Goal: Task Accomplishment & Management: Use online tool/utility

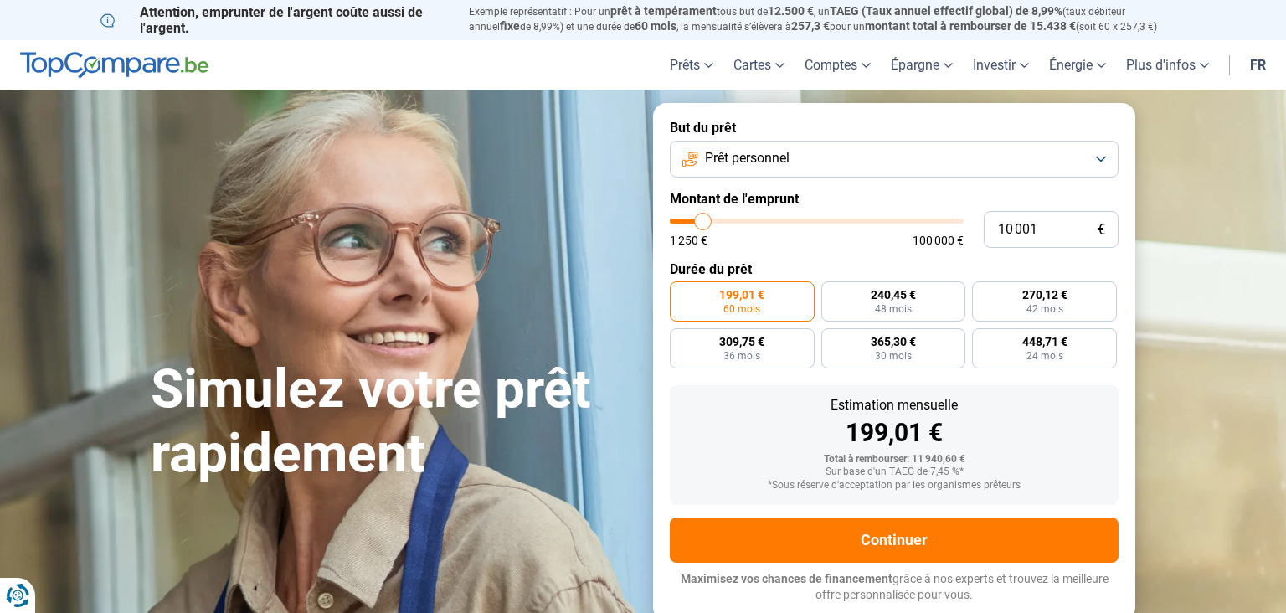
type input "11 000"
type input "11000"
type input "11 250"
type input "11250"
type input "12 250"
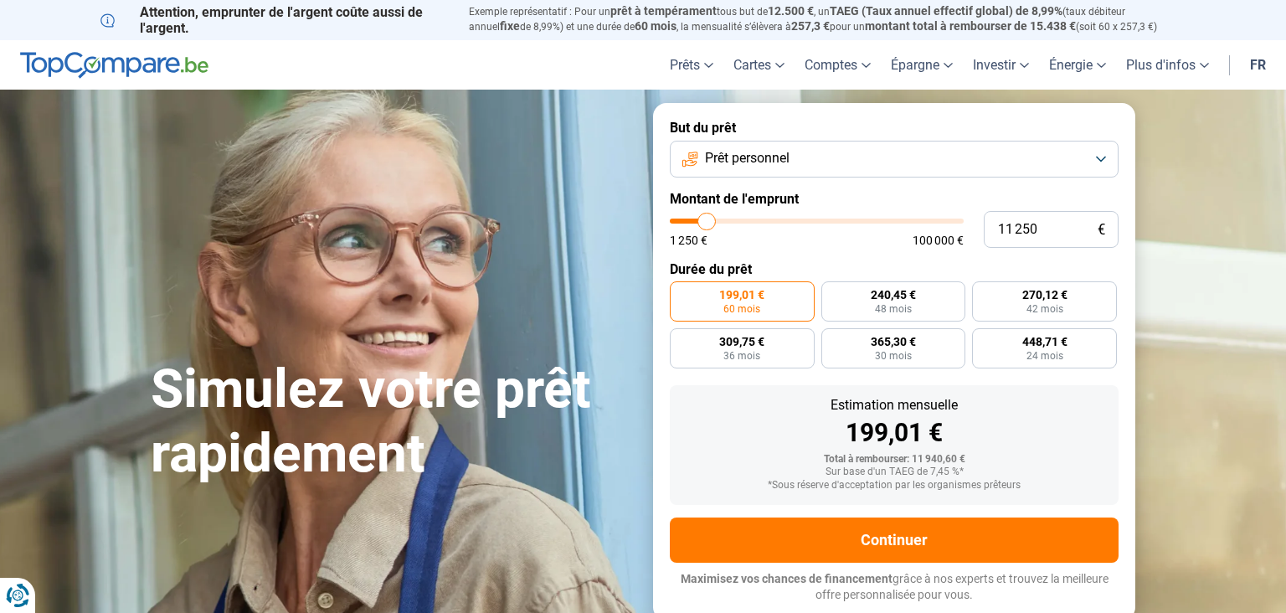
type input "12250"
type input "12 750"
type input "12750"
type input "13 500"
type input "13500"
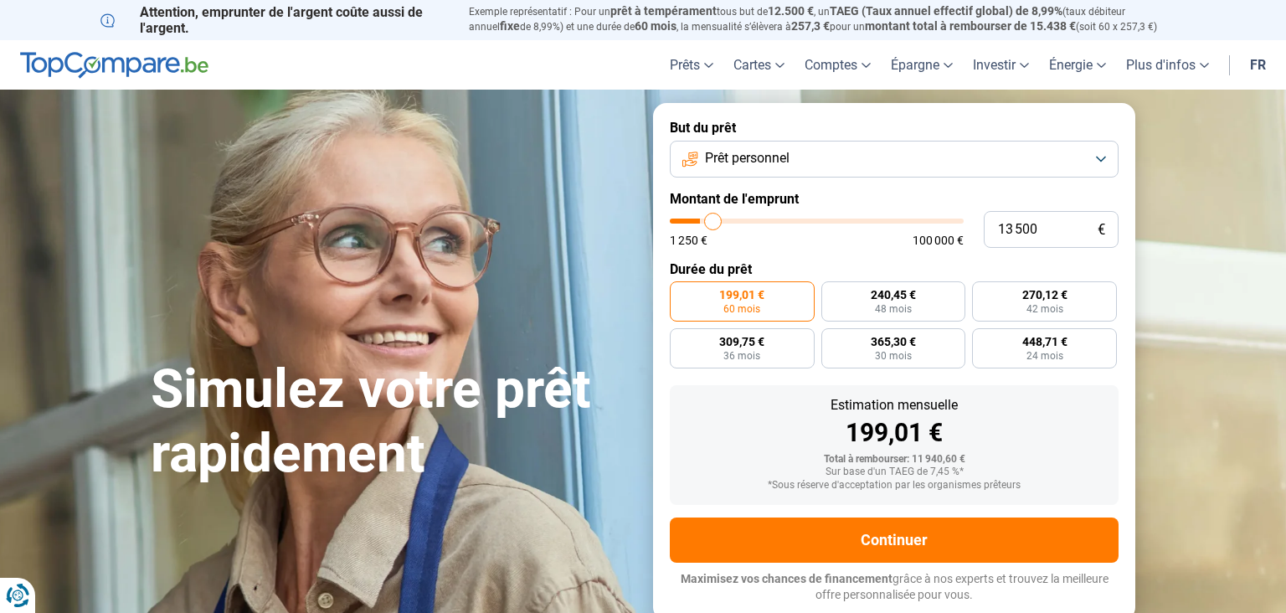
type input "14 500"
type input "14500"
type input "15 500"
type input "15500"
type input "16 500"
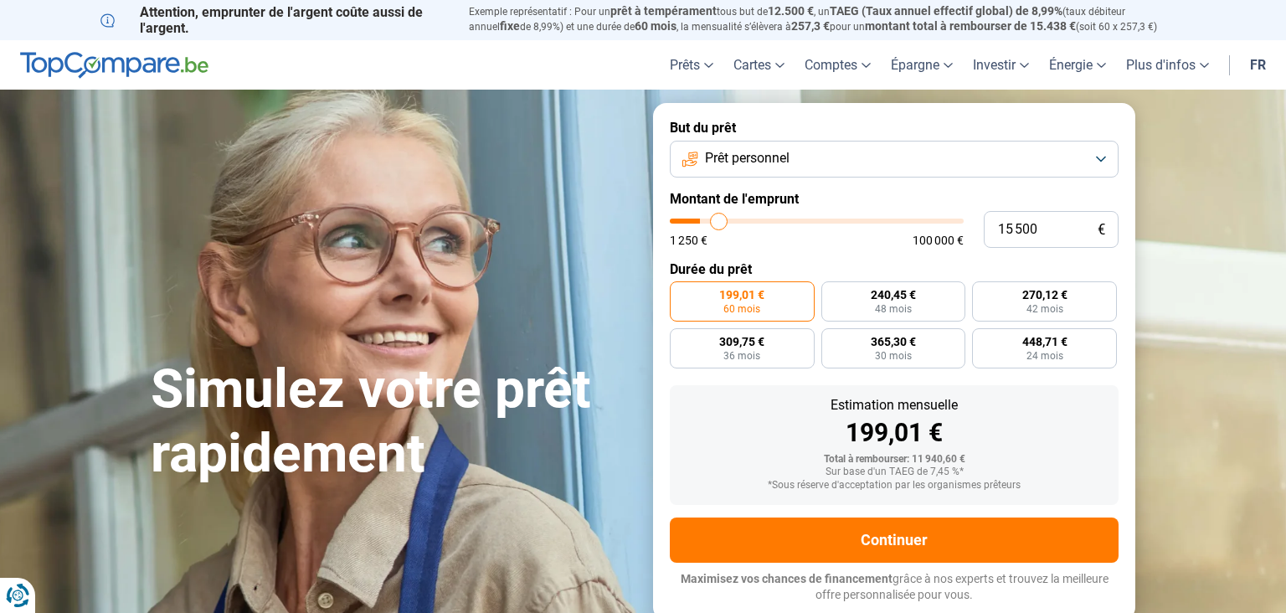
type input "16500"
type input "17 000"
type input "17000"
type input "17 500"
type input "17500"
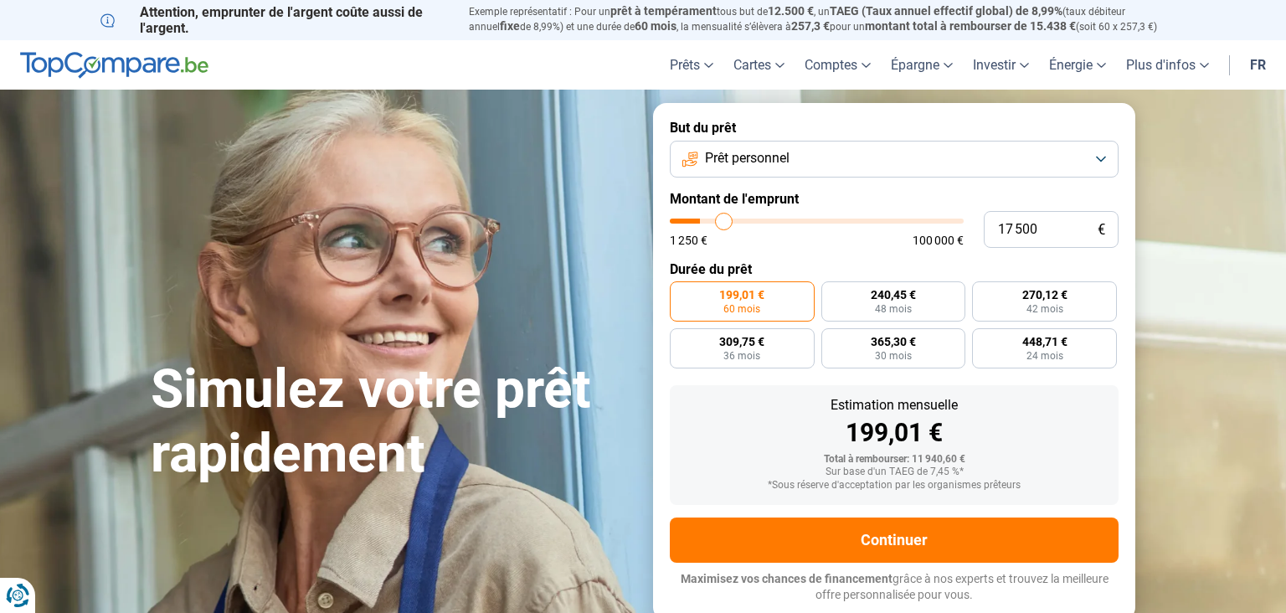
type input "17 750"
type input "17750"
type input "18 500"
type input "18500"
type input "20 500"
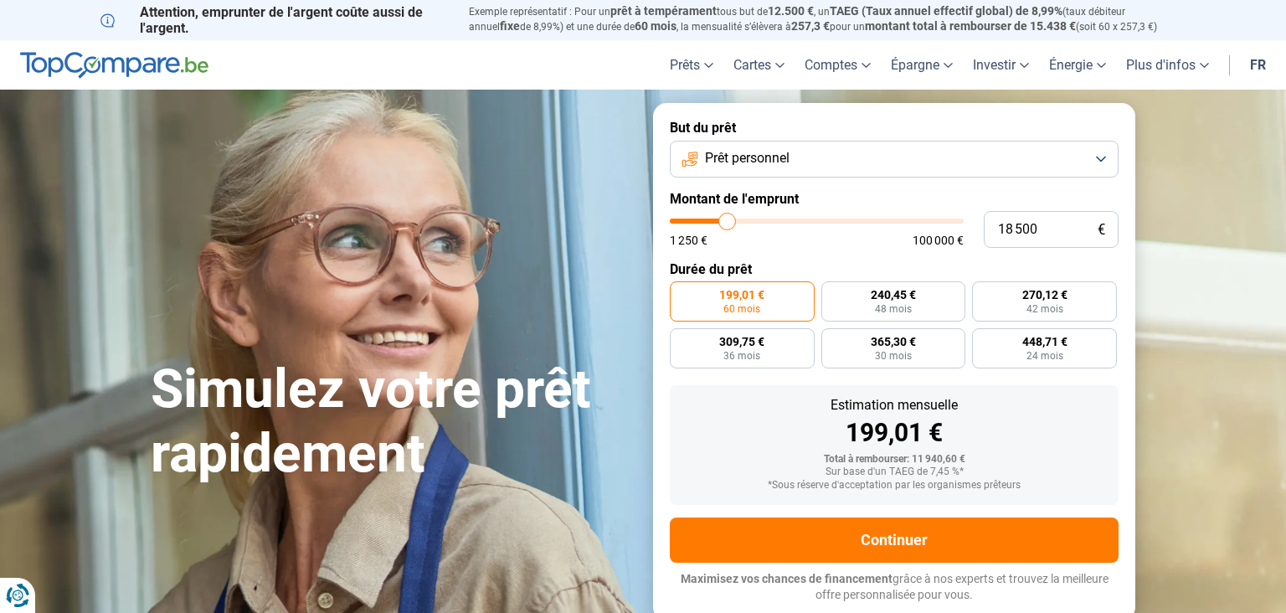
type input "20500"
type input "23 000"
type input "23000"
type input "24 250"
type input "24250"
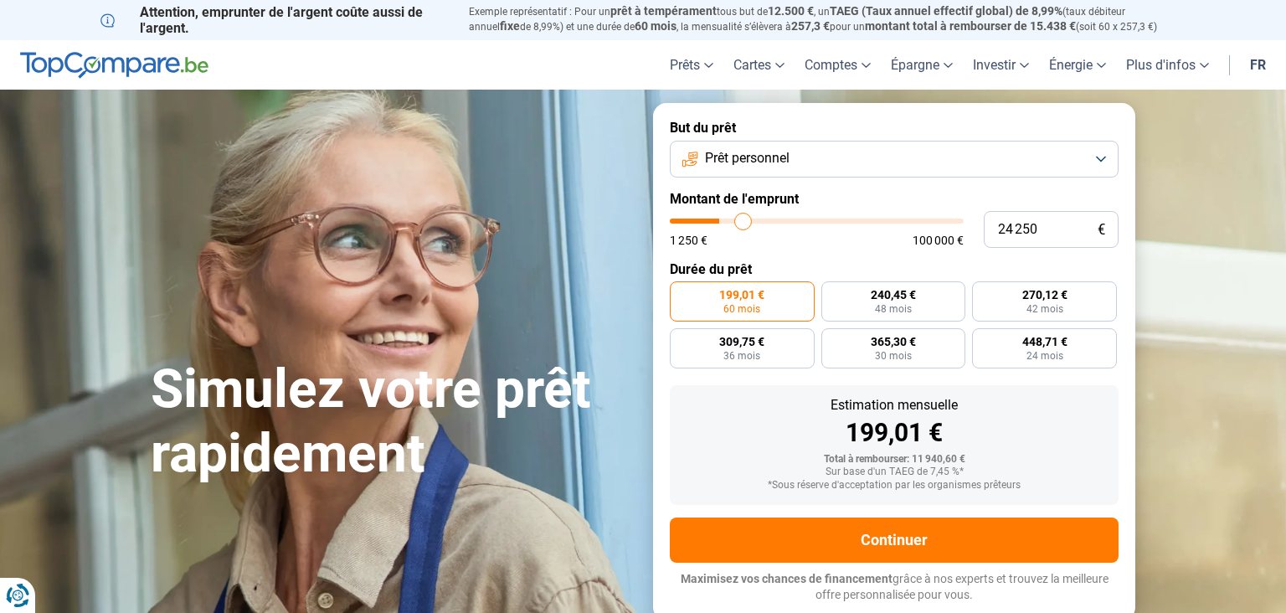
type input "24 500"
type input "24500"
type input "26 000"
type input "26000"
type input "28 250"
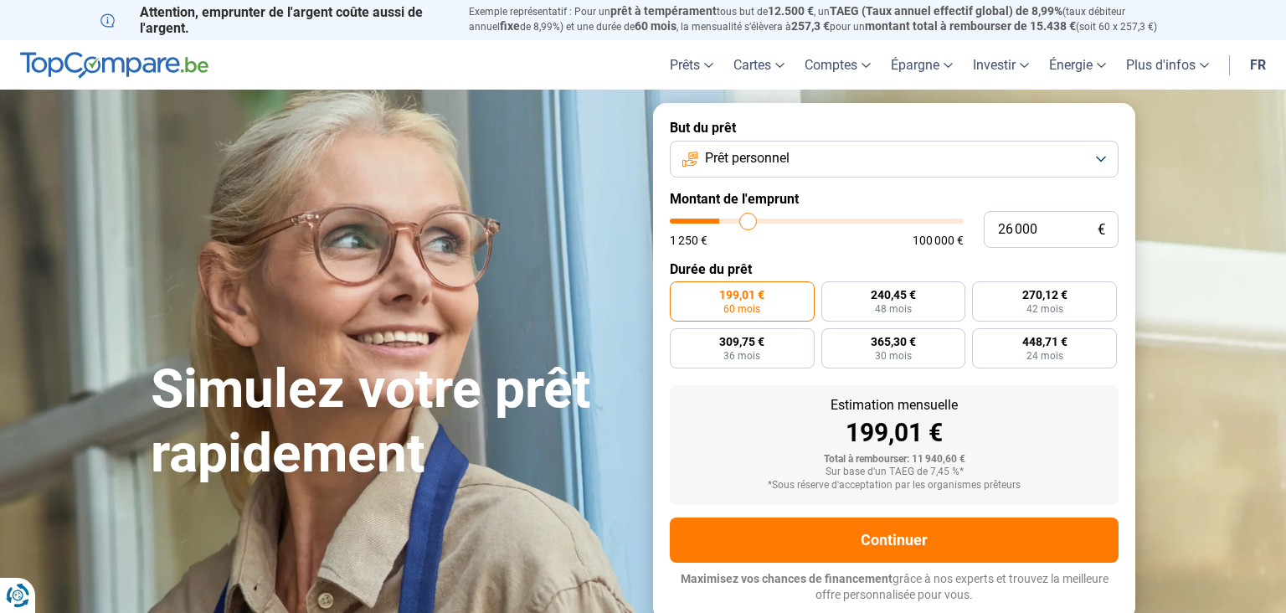
type input "28250"
type input "29 000"
type input "29000"
type input "29 500"
type input "29500"
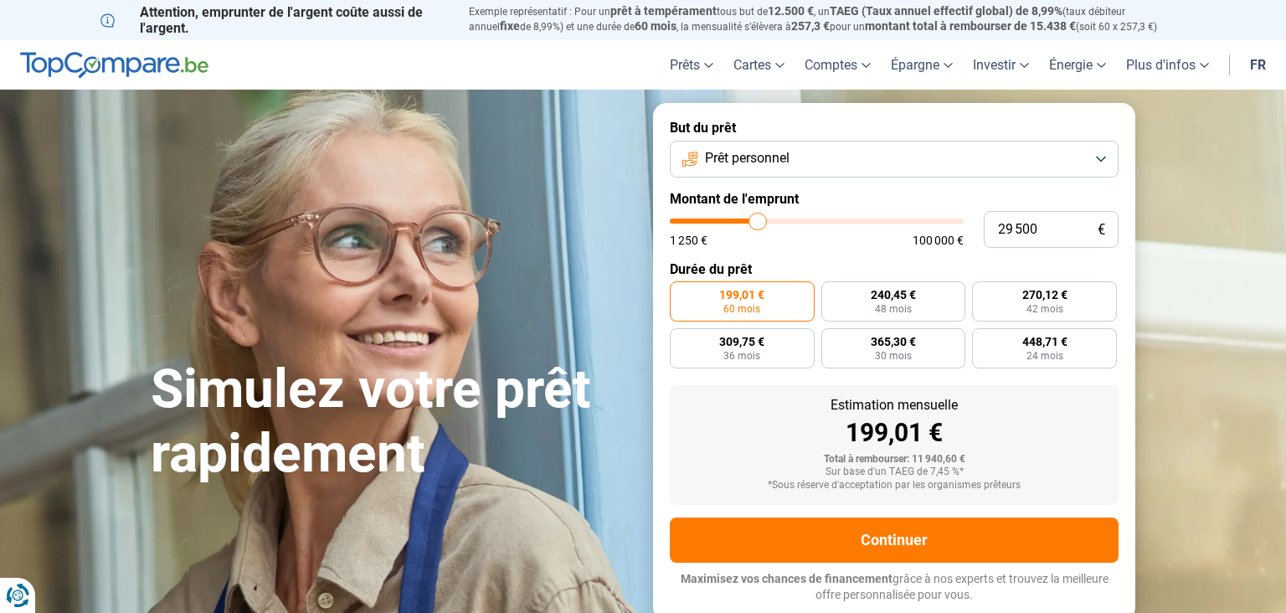
type input "29 000"
type input "29000"
type input "28 750"
type input "28750"
type input "28 000"
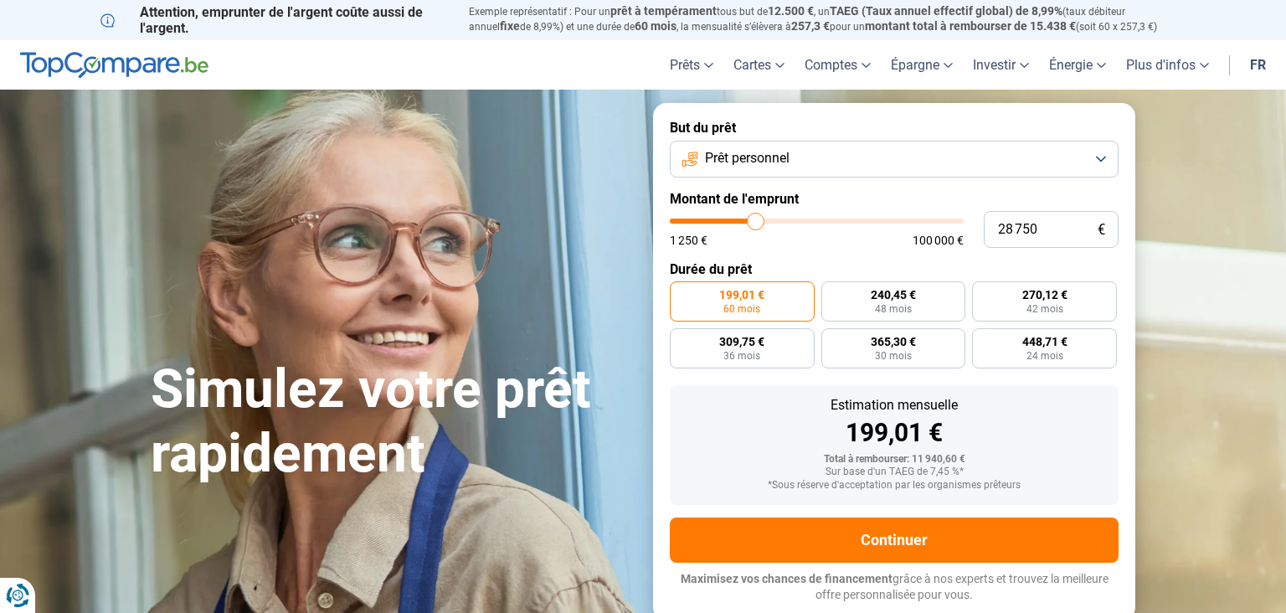
type input "28000"
type input "27 250"
type input "27250"
type input "27 000"
type input "27000"
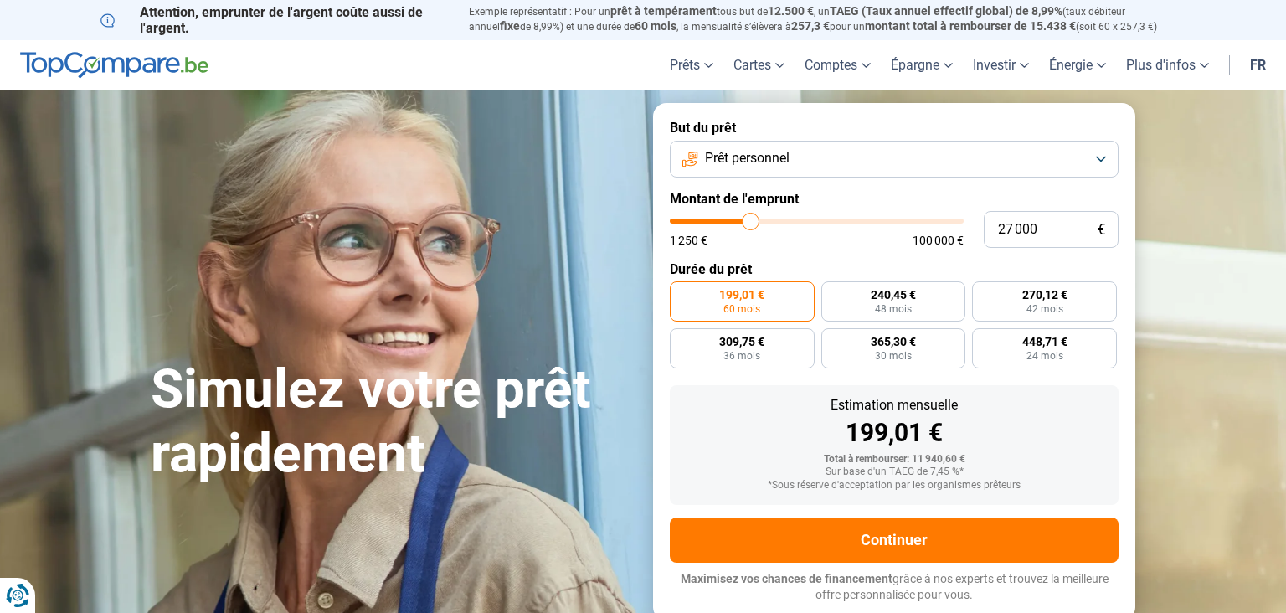
type input "26 750"
type input "26750"
type input "26 250"
type input "26250"
type input "26 000"
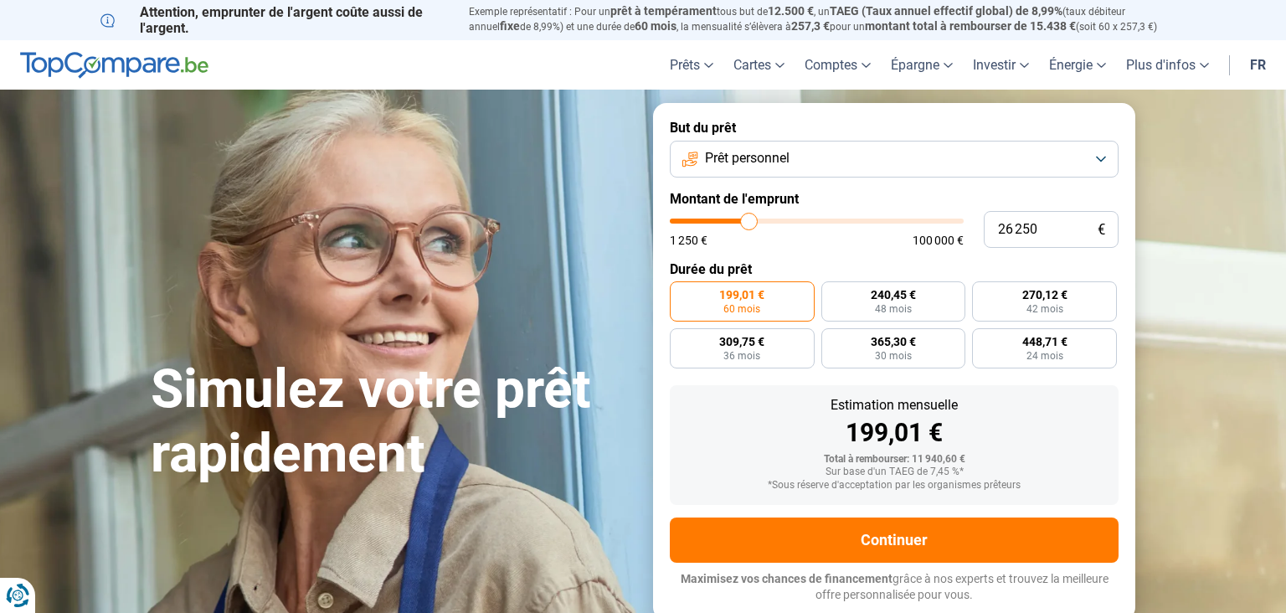
type input "26000"
type input "25 750"
type input "25750"
type input "25 250"
type input "25250"
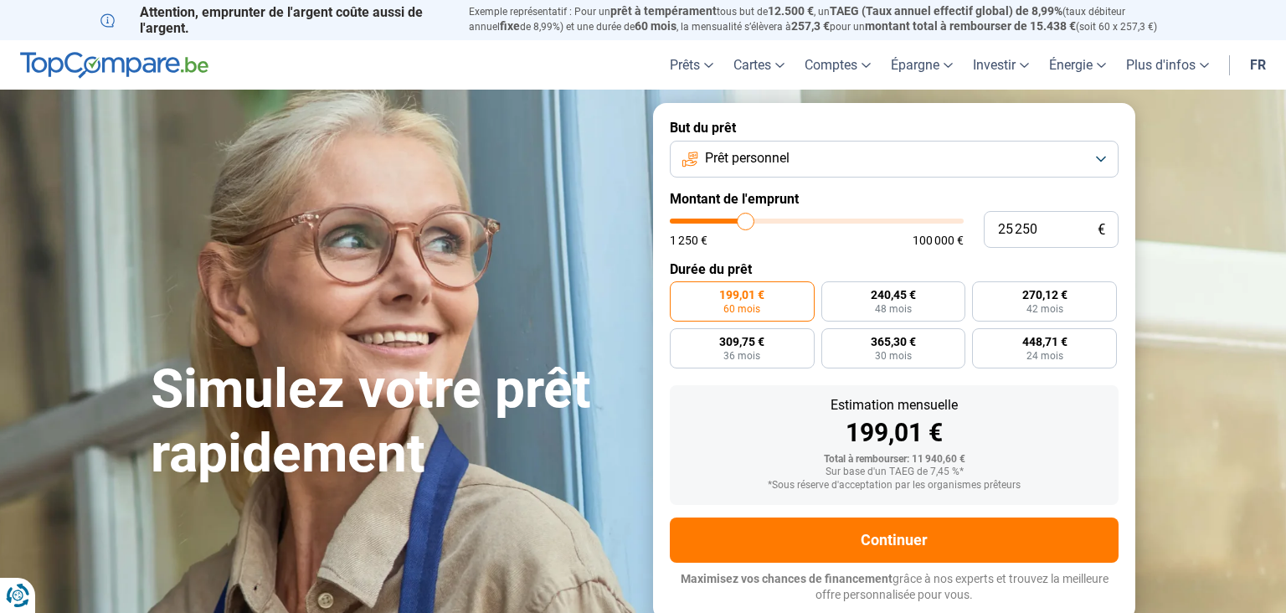
type input "24 500"
type input "24500"
type input "24 250"
type input "24250"
type input "24 000"
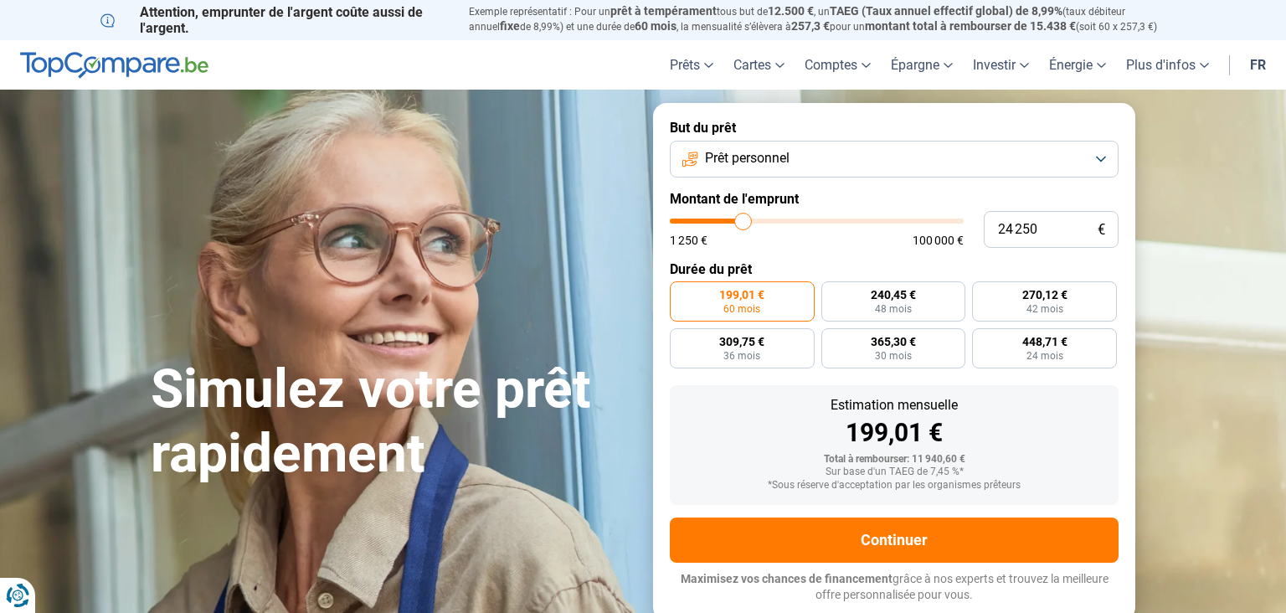
type input "24000"
type input "23 750"
type input "23750"
type input "23 500"
type input "23500"
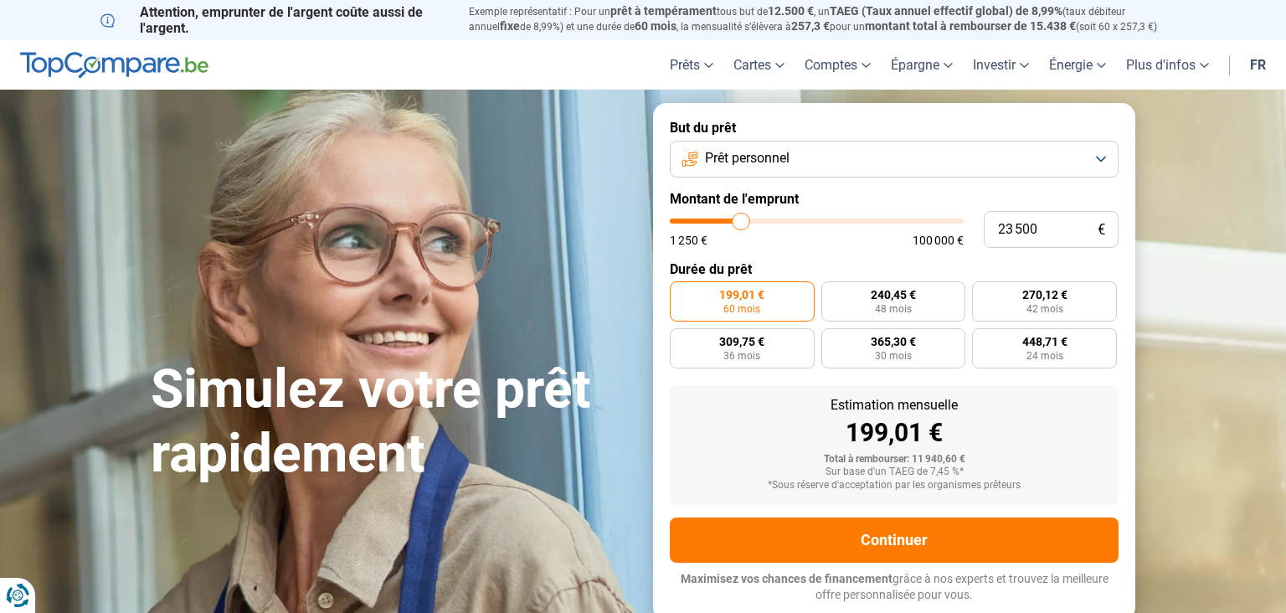
type input "23 250"
type input "23250"
type input "23 000"
type input "23000"
type input "22 750"
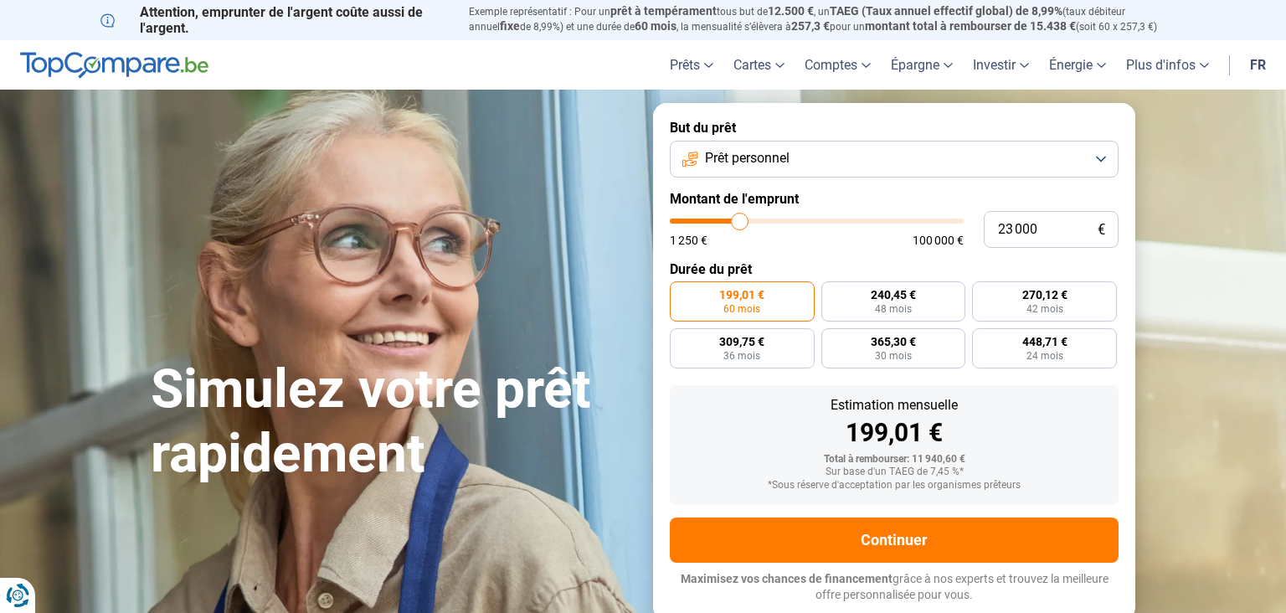
type input "22750"
type input "22 500"
type input "22500"
type input "22 250"
type input "22250"
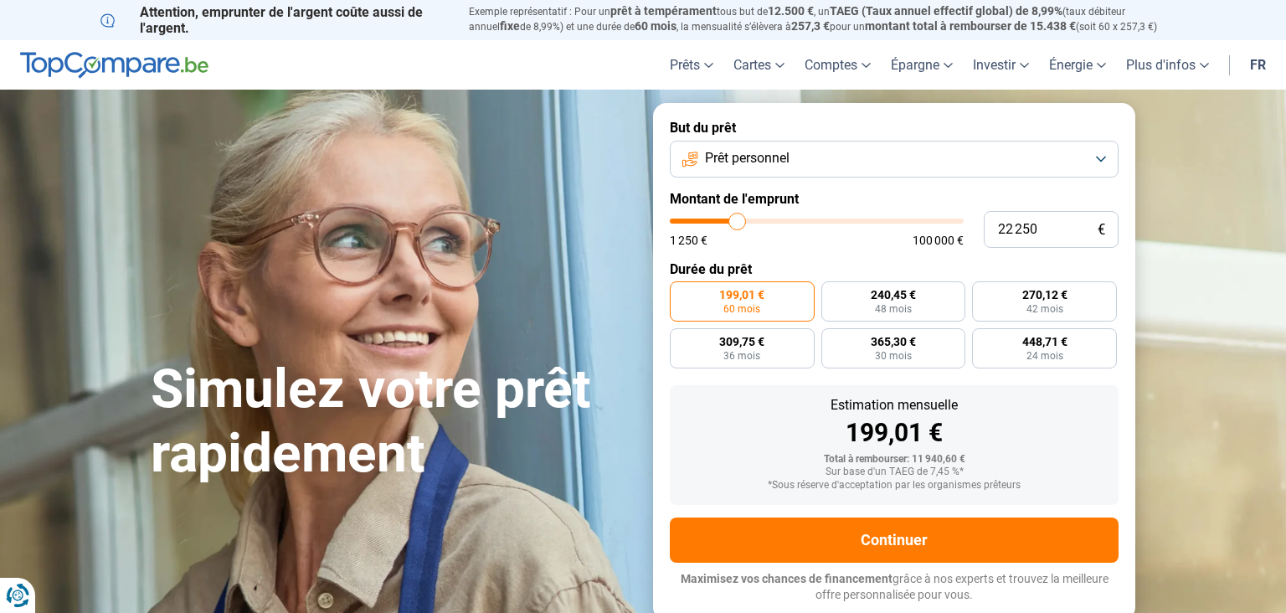
type input "21 750"
type input "21750"
type input "22 000"
type input "22000"
type input "21 750"
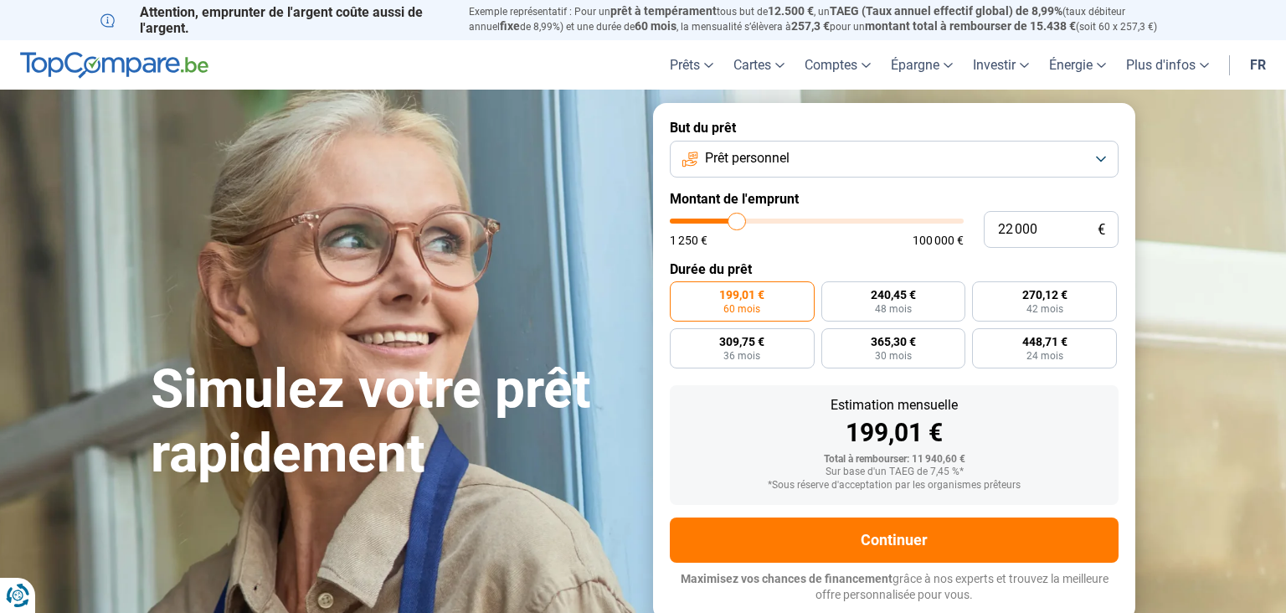
type input "21750"
type input "19 750"
type input "19750"
type input "19 500"
drag, startPoint x: 706, startPoint y: 219, endPoint x: 730, endPoint y: 218, distance: 23.5
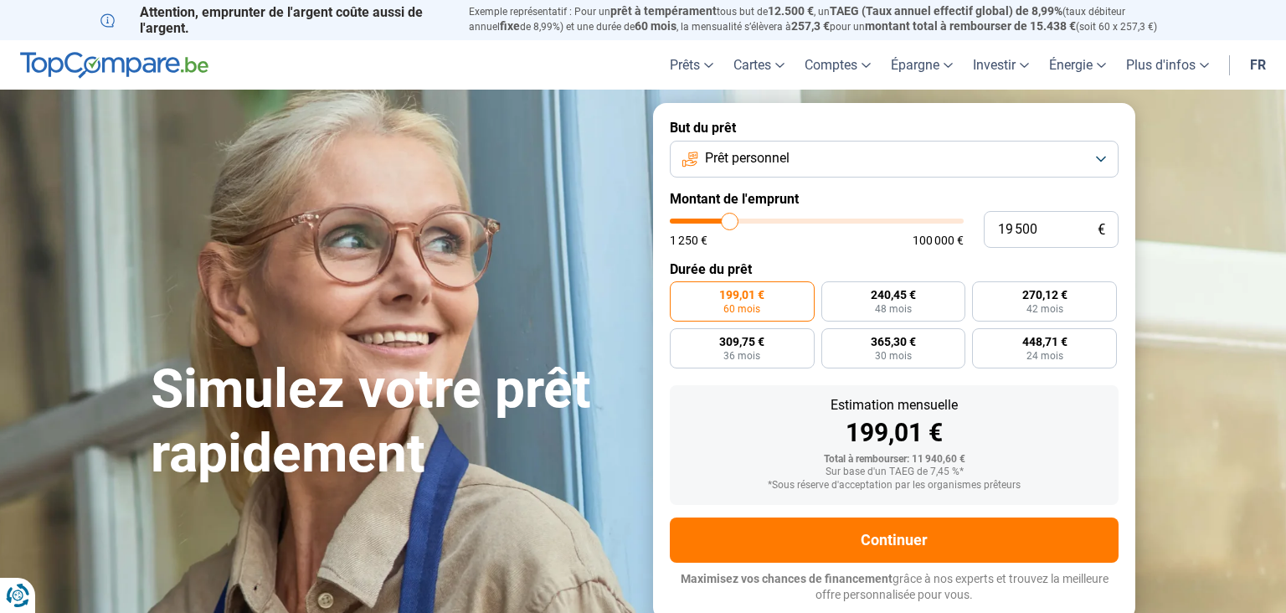
type input "19500"
click at [730, 218] on input "range" at bounding box center [817, 220] width 294 height 5
radio input "false"
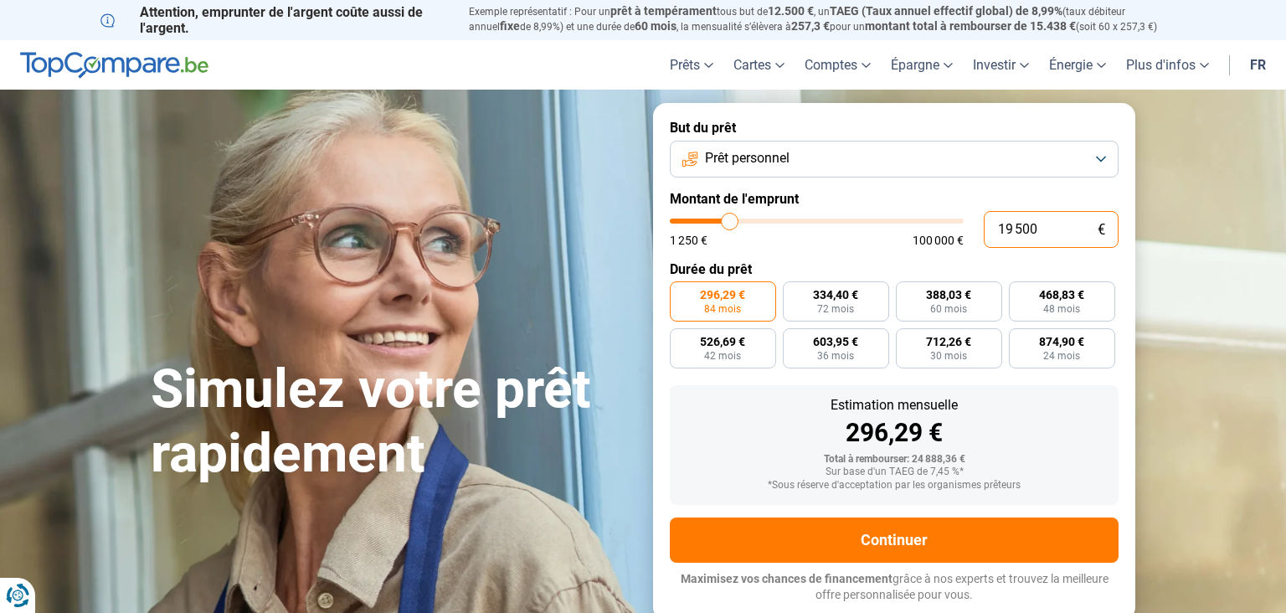
drag, startPoint x: 1040, startPoint y: 231, endPoint x: 998, endPoint y: 229, distance: 41.9
click at [998, 229] on input "19 500" at bounding box center [1050, 229] width 135 height 37
type input "7"
type input "1250"
type input "70"
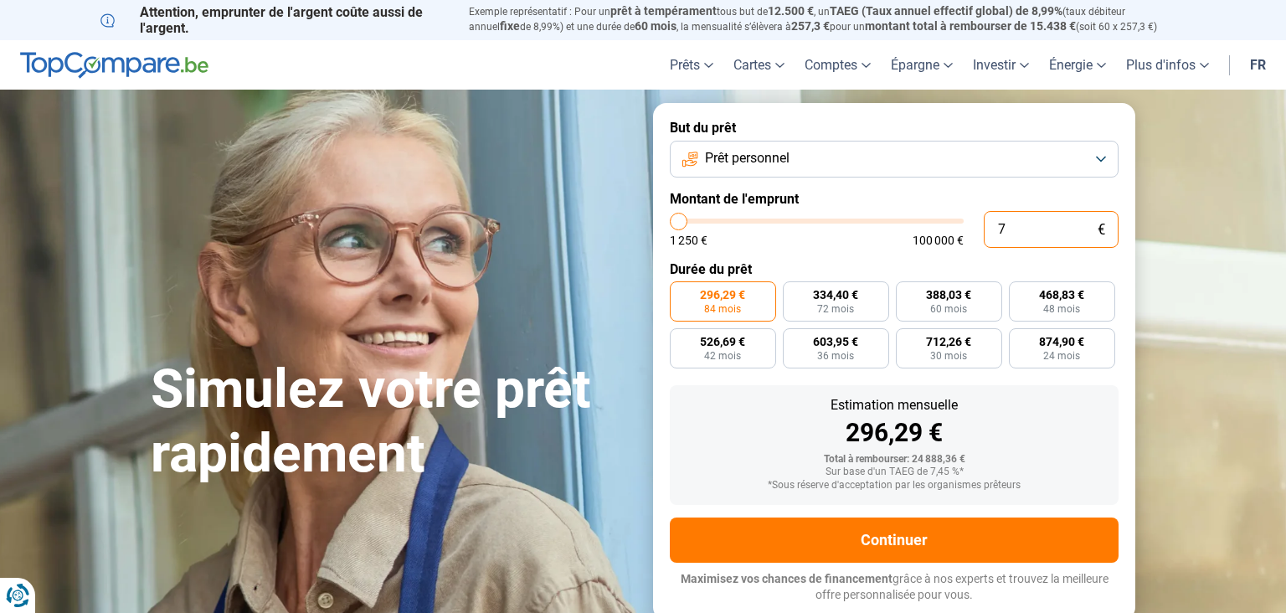
type input "1250"
type input "700"
type input "1250"
type input "7 000"
type input "7000"
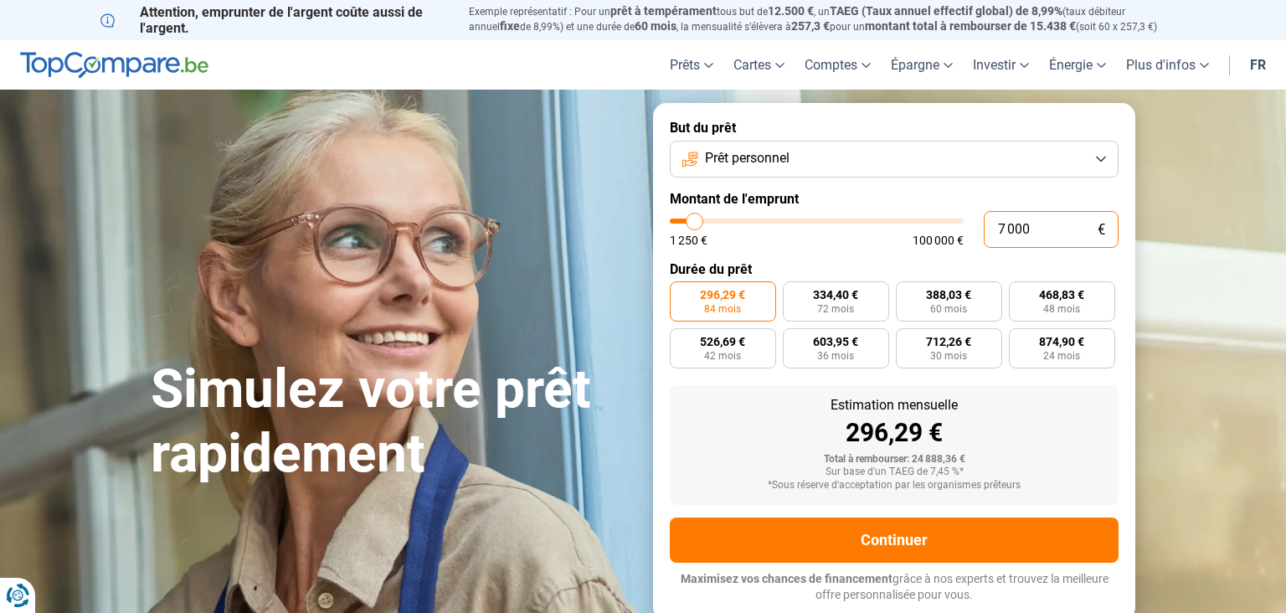
radio input "true"
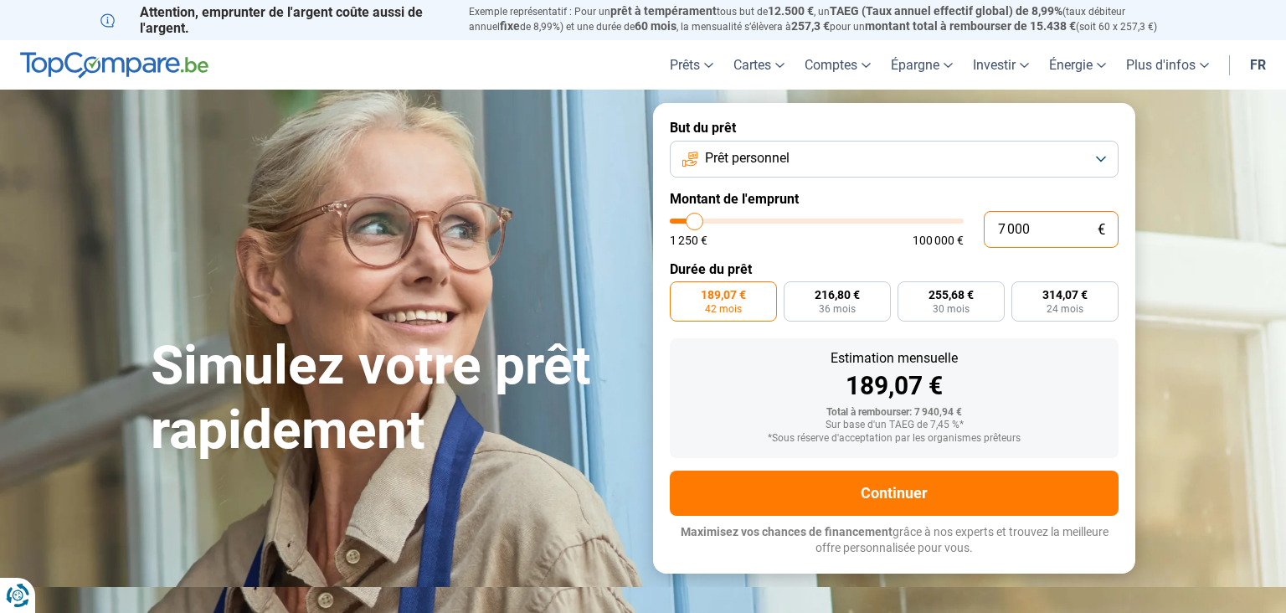
type input "7 000"
click at [1070, 268] on label "Durée du prêt" at bounding box center [894, 269] width 449 height 16
click at [723, 298] on span "189,07 €" at bounding box center [723, 295] width 45 height 12
click at [680, 292] on input "189,07 € 42 mois" at bounding box center [675, 286] width 11 height 11
